Goal: Task Accomplishment & Management: Manage account settings

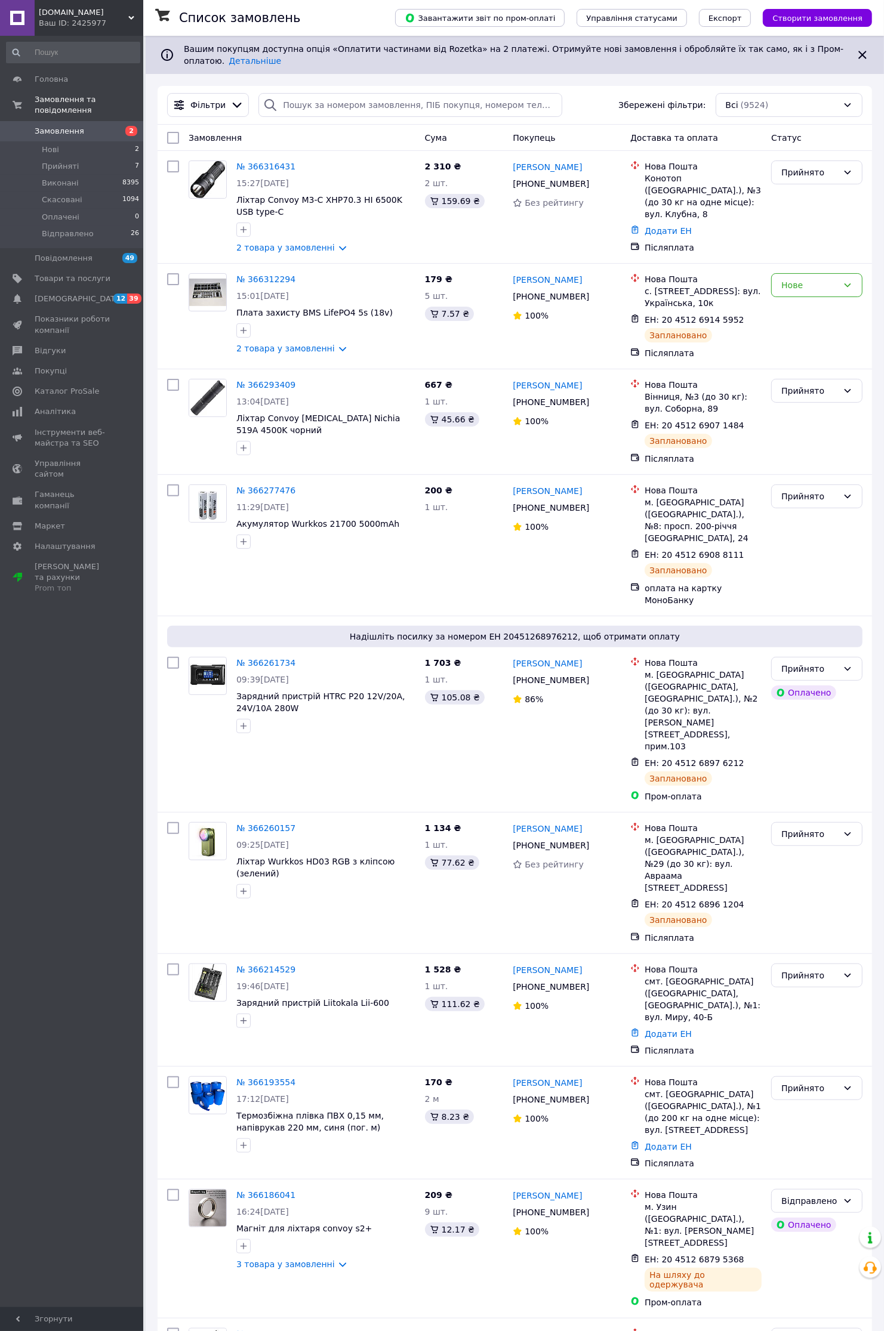
click at [55, 126] on span "Замовлення" at bounding box center [60, 131] width 50 height 11
click at [60, 141] on li "Нові 2" at bounding box center [73, 149] width 146 height 17
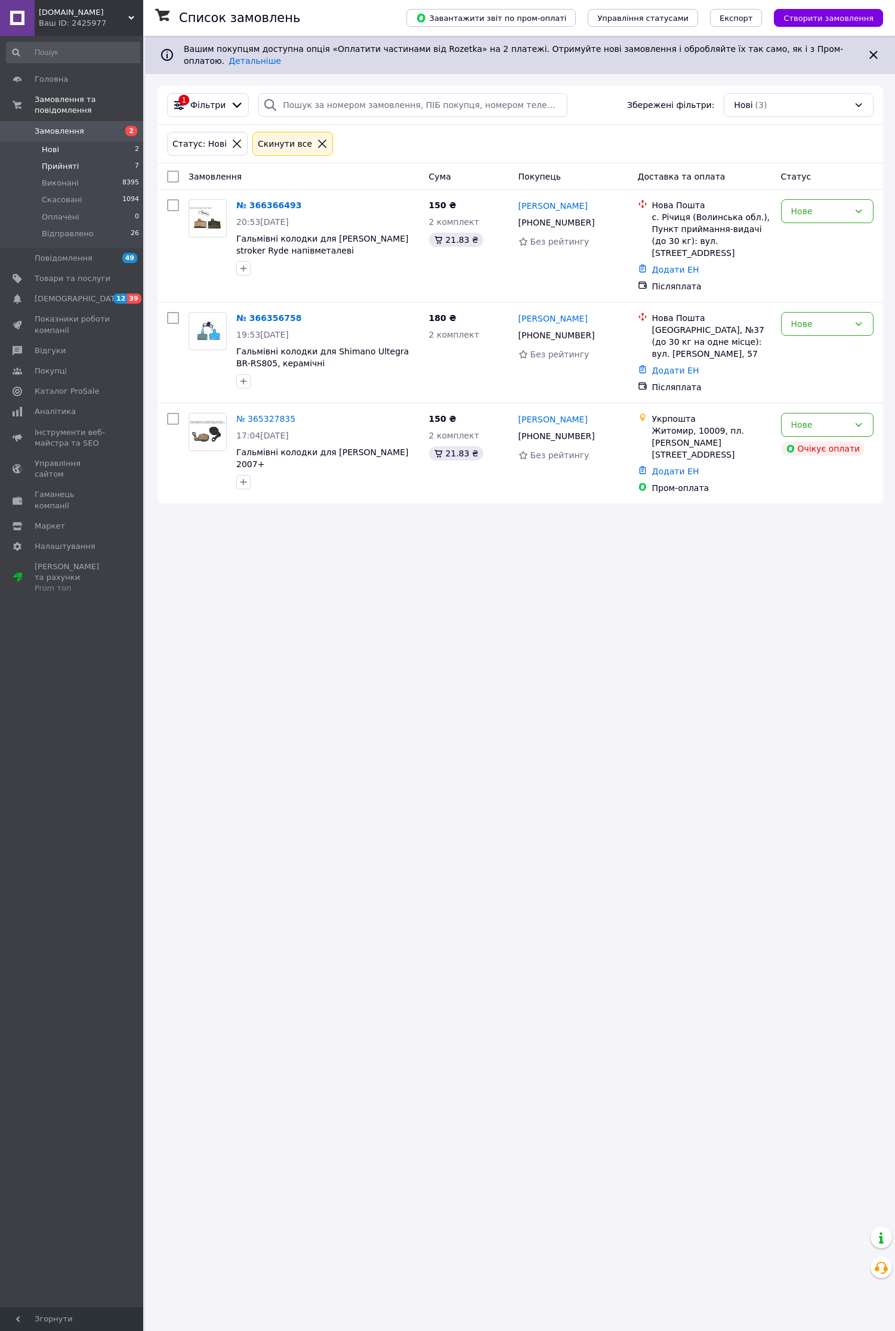
click at [69, 161] on span "Прийняті" at bounding box center [60, 166] width 37 height 11
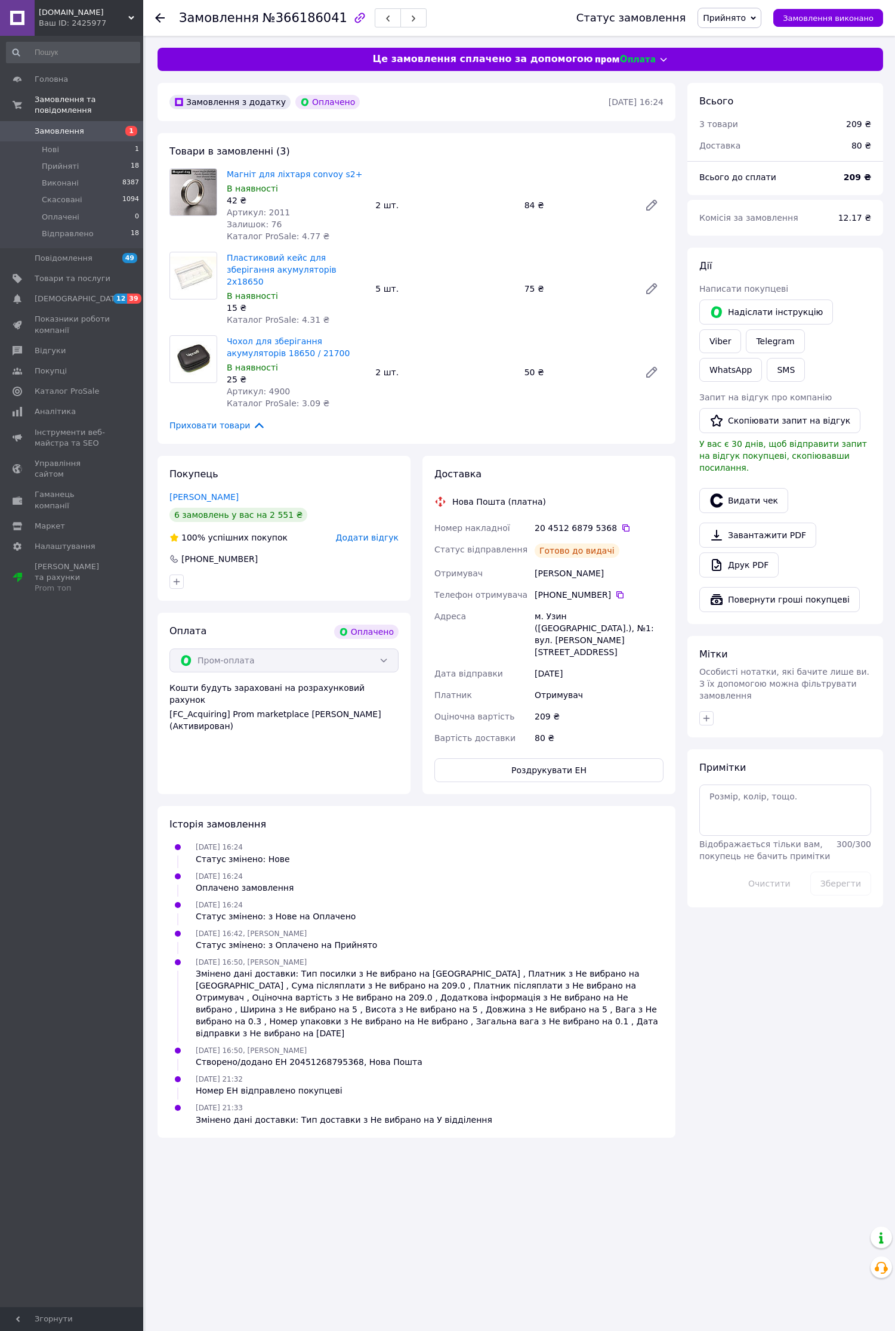
click at [60, 126] on span "Замовлення" at bounding box center [60, 131] width 50 height 11
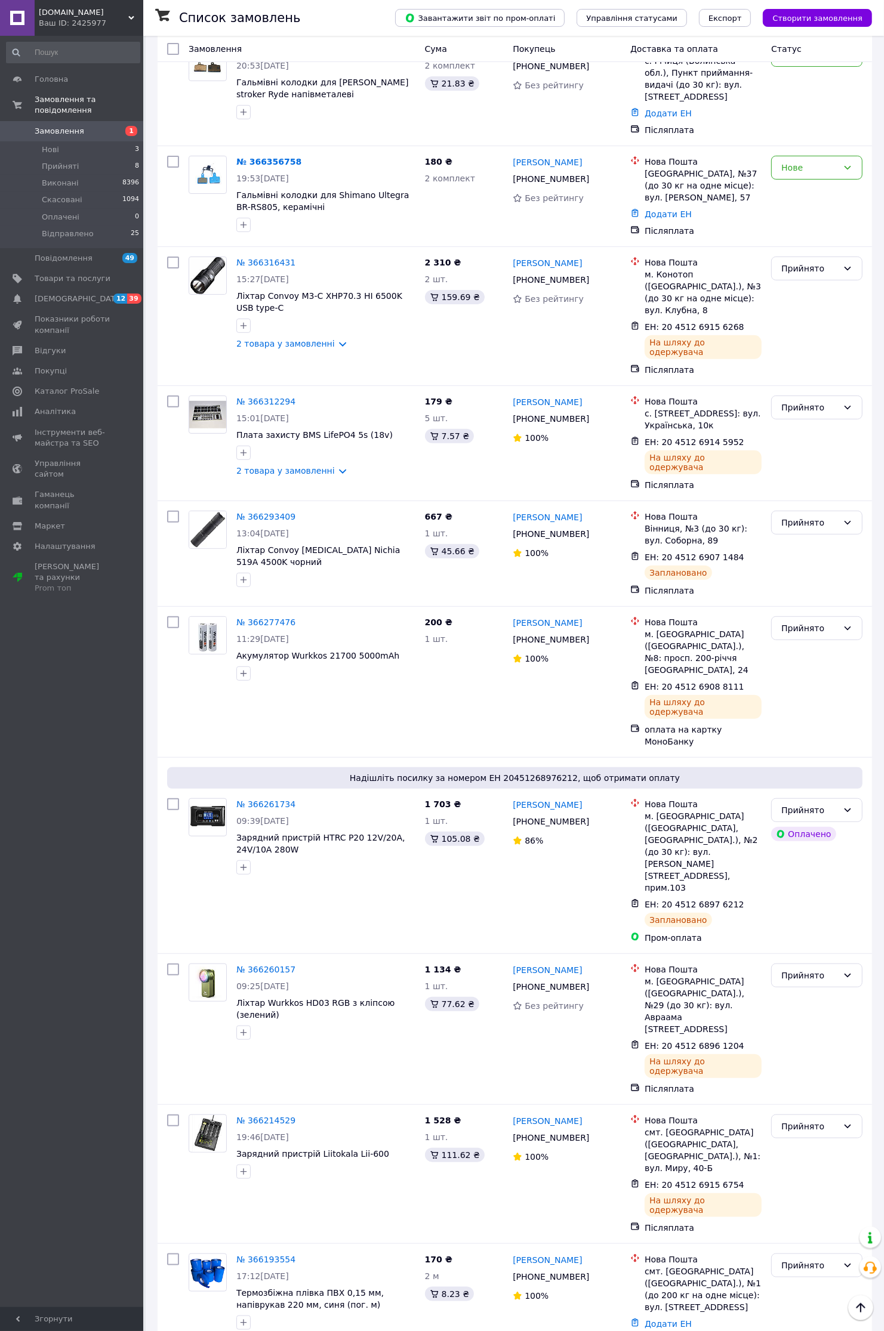
scroll to position [115, 0]
